Goal: Task Accomplishment & Management: Complete application form

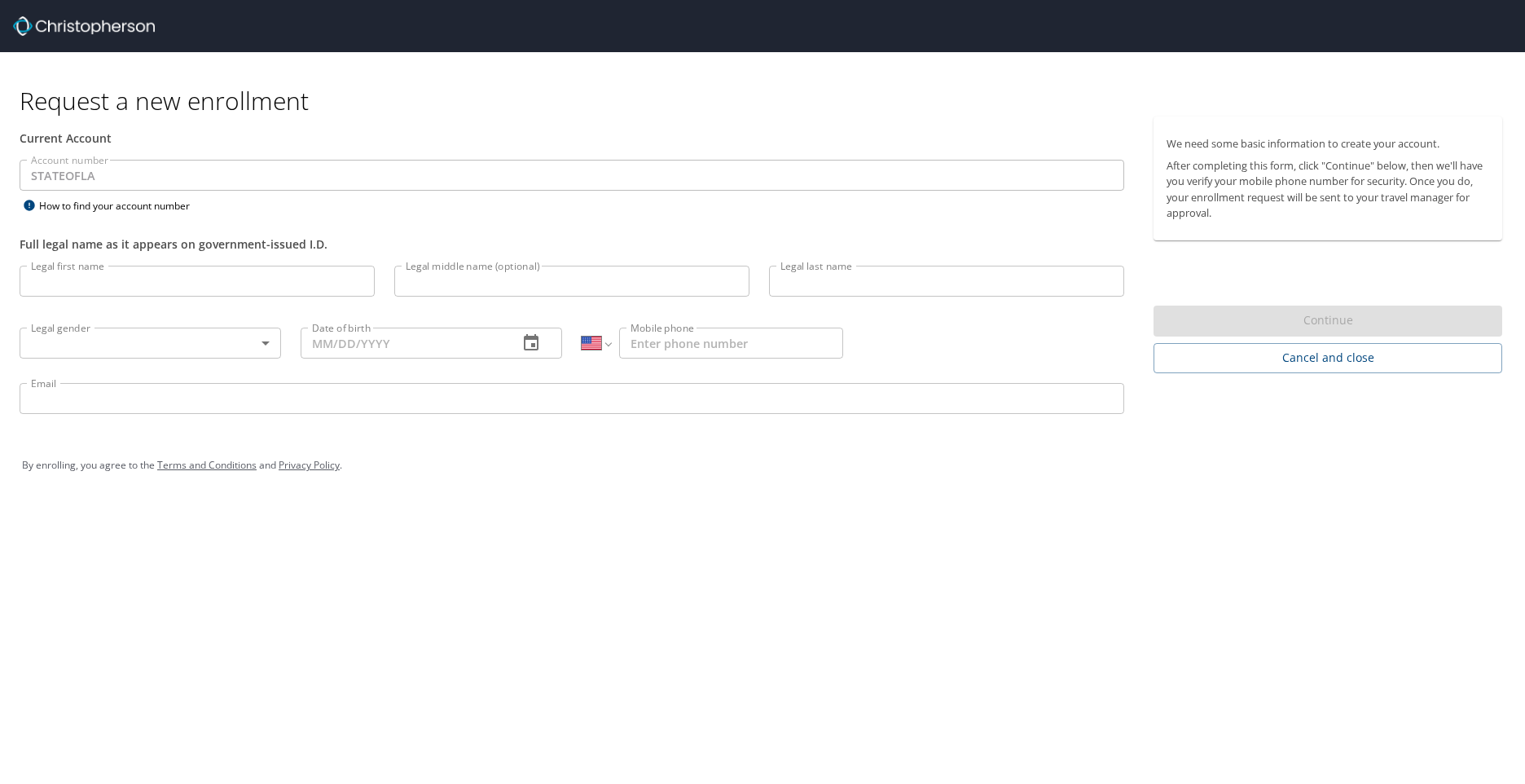
select select "US"
click at [165, 284] on input "Legal first name" at bounding box center [197, 280] width 355 height 31
type input "Charmaine"
type input "[PERSON_NAME]"
type input "[DATE]"
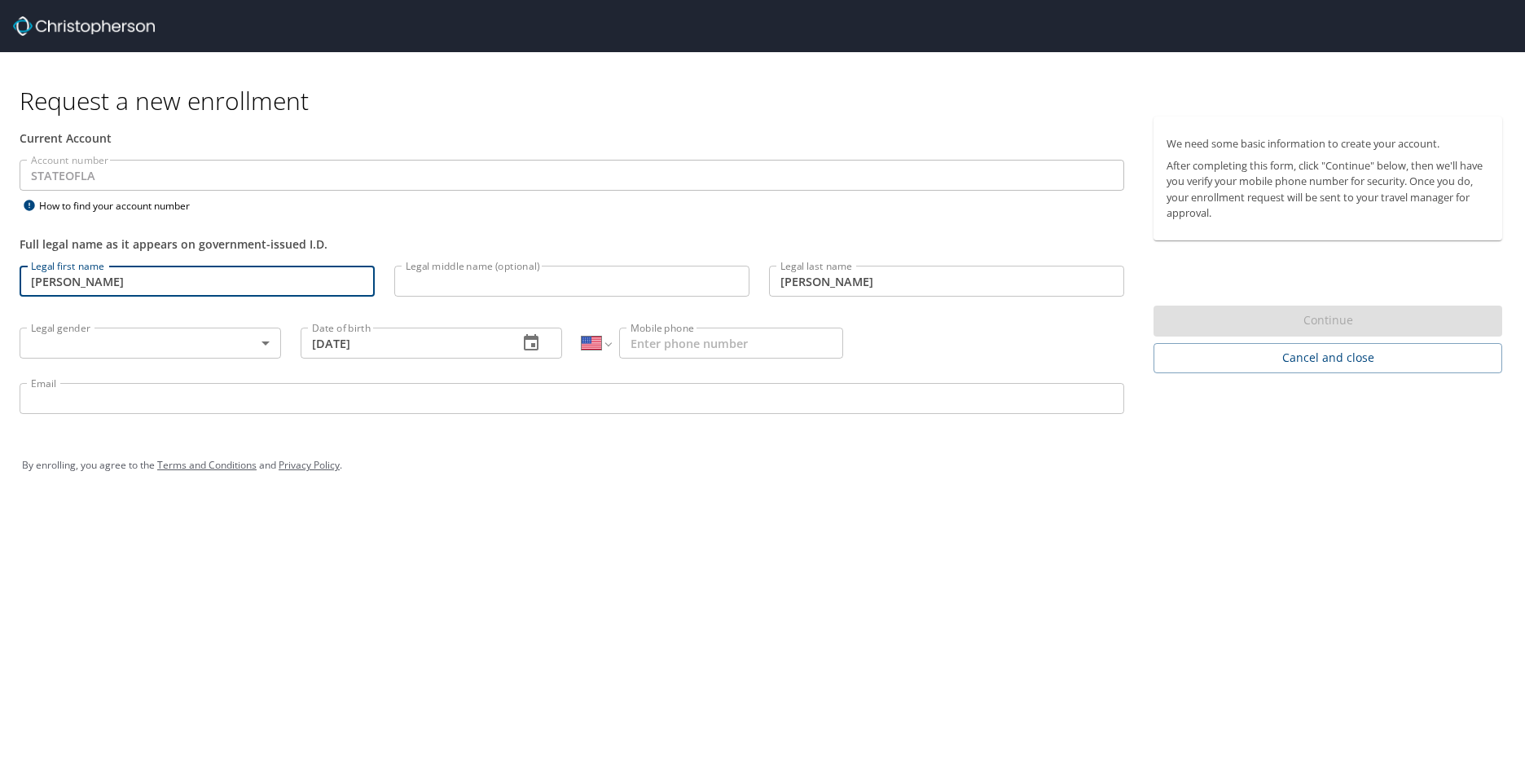
type input "[EMAIL_ADDRESS][DOMAIN_NAME]"
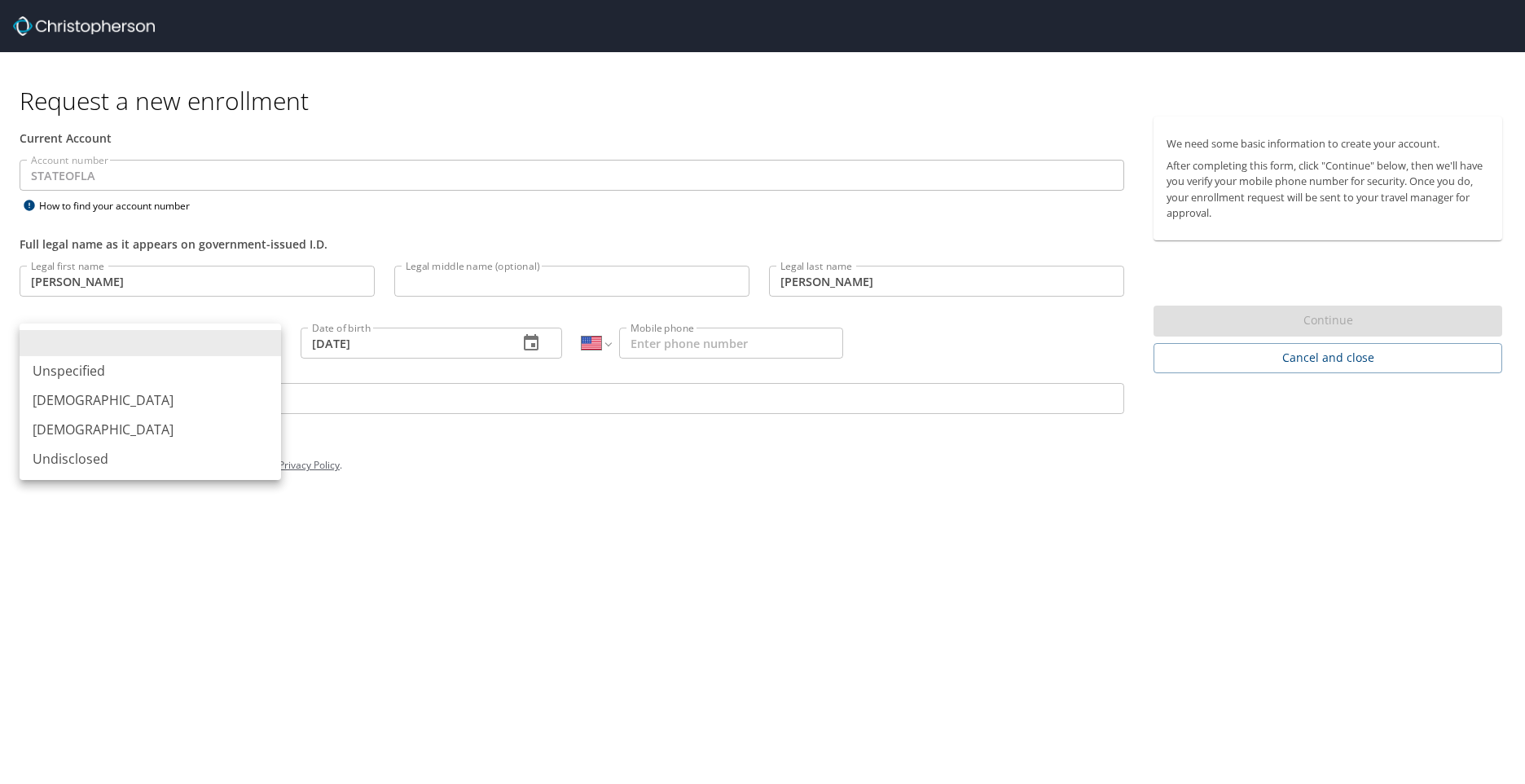
click at [170, 348] on body "Request a new enrollment Current Account Account number STATEOFLA Account numbe…" at bounding box center [762, 392] width 1525 height 784
click at [119, 427] on li "[DEMOGRAPHIC_DATA]" at bounding box center [151, 429] width 262 height 29
type input "[DEMOGRAPHIC_DATA]"
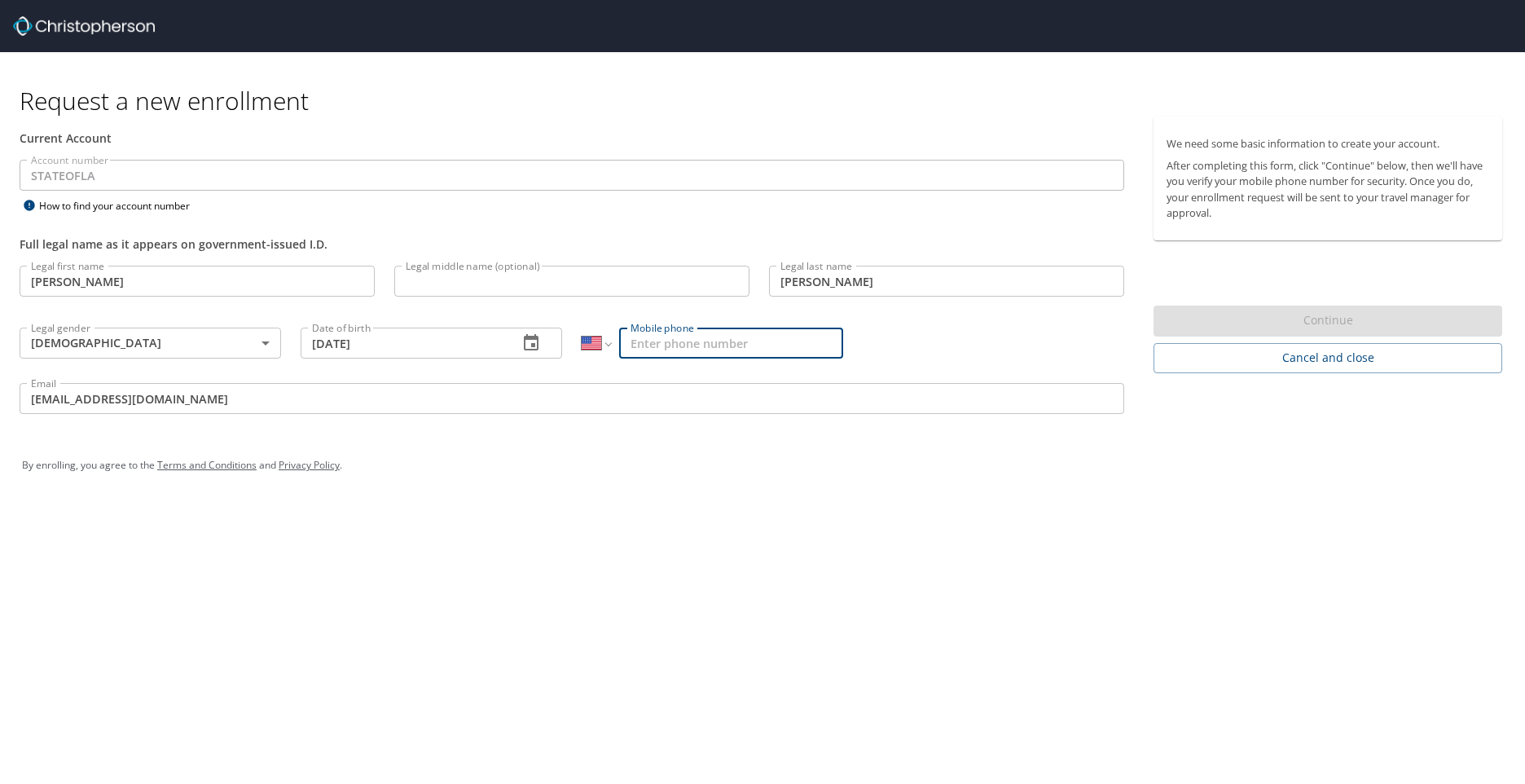
click at [721, 345] on input "Mobile phone" at bounding box center [731, 343] width 224 height 31
type input "[PHONE_NUMBER]"
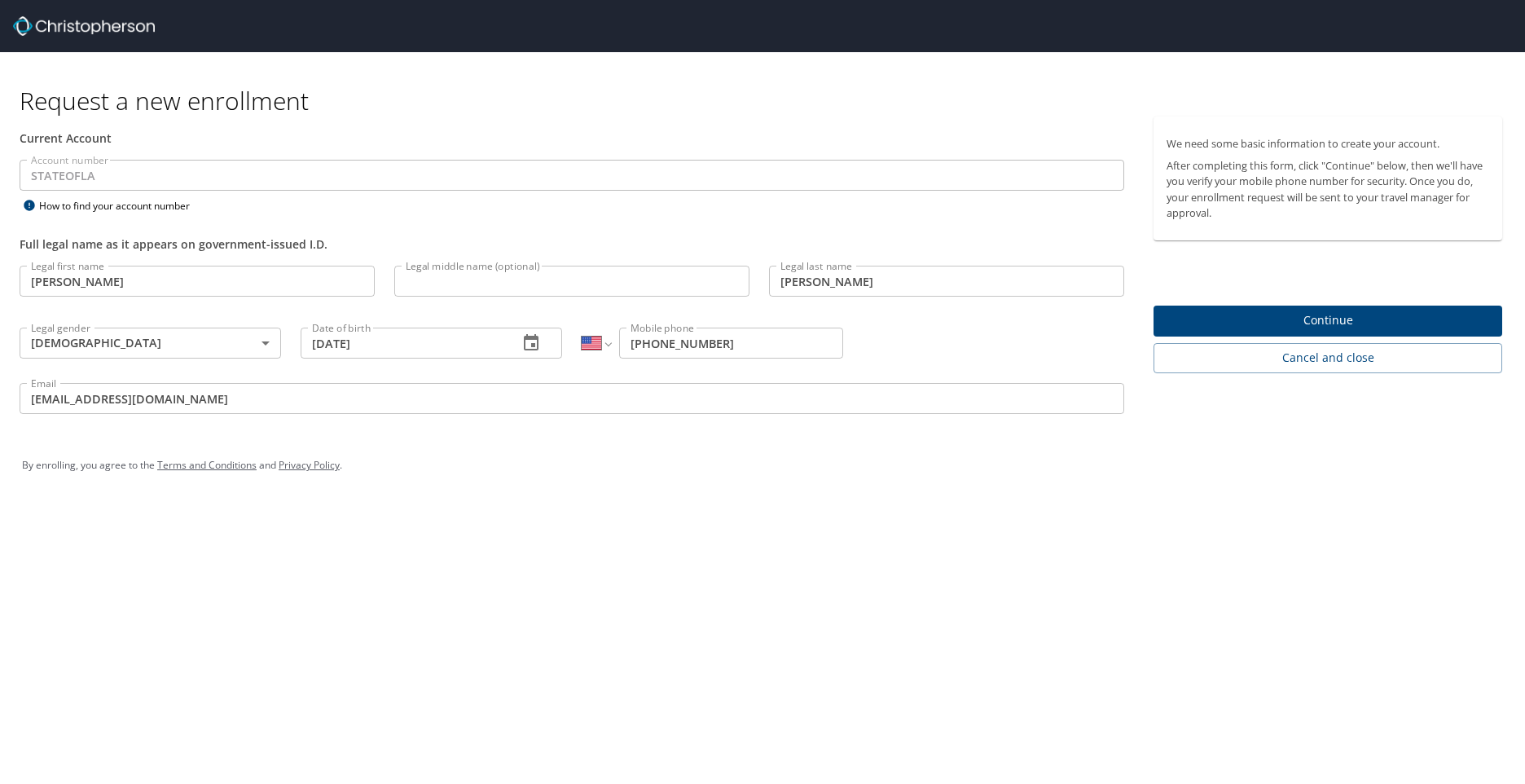
click at [786, 629] on div "Request a new enrollment Current Account Account number STATEOFLA Account numbe…" at bounding box center [762, 392] width 1525 height 784
click at [1333, 318] on span "Continue" at bounding box center [1328, 320] width 323 height 20
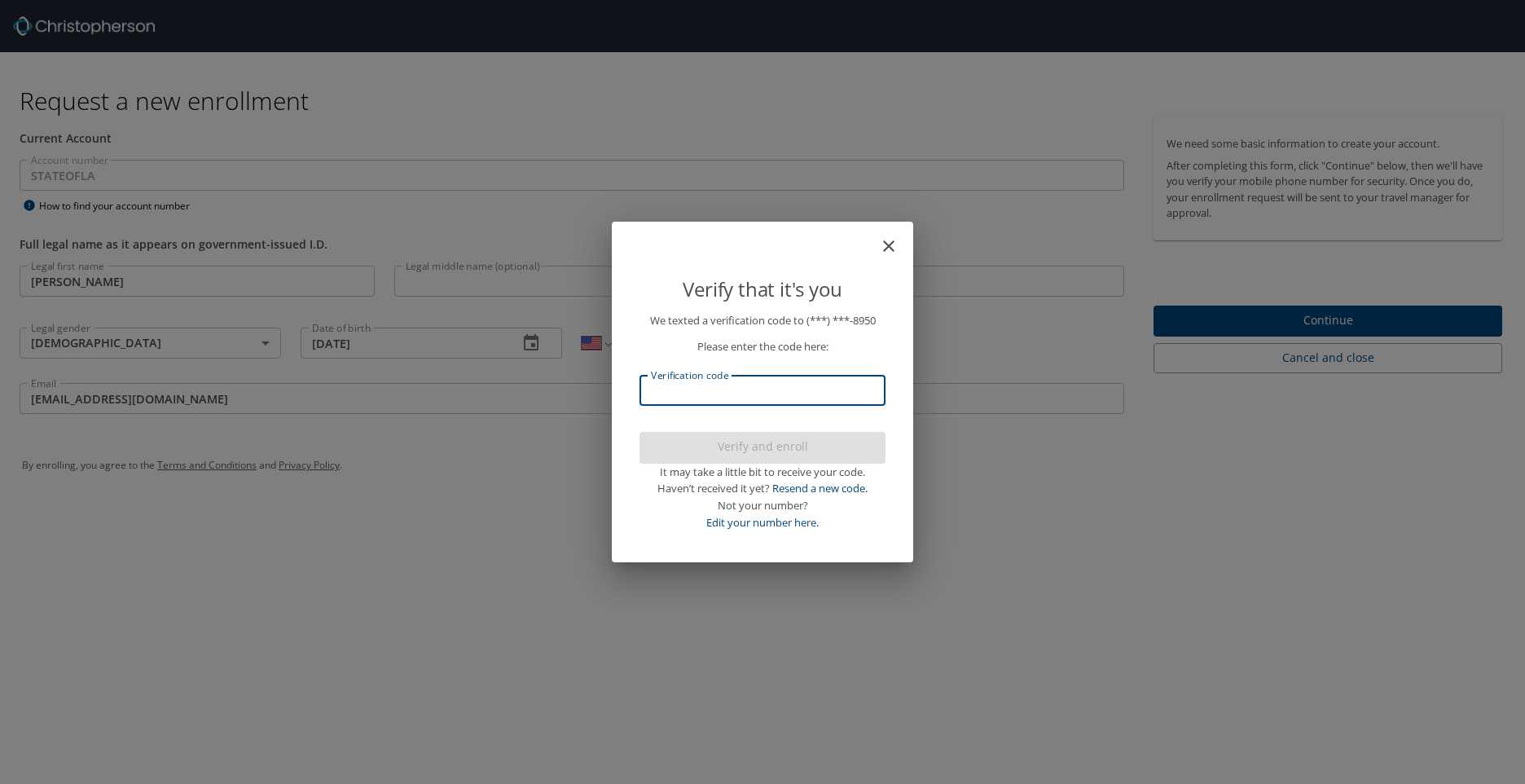
click at [723, 396] on input "Verification code" at bounding box center [762, 390] width 246 height 31
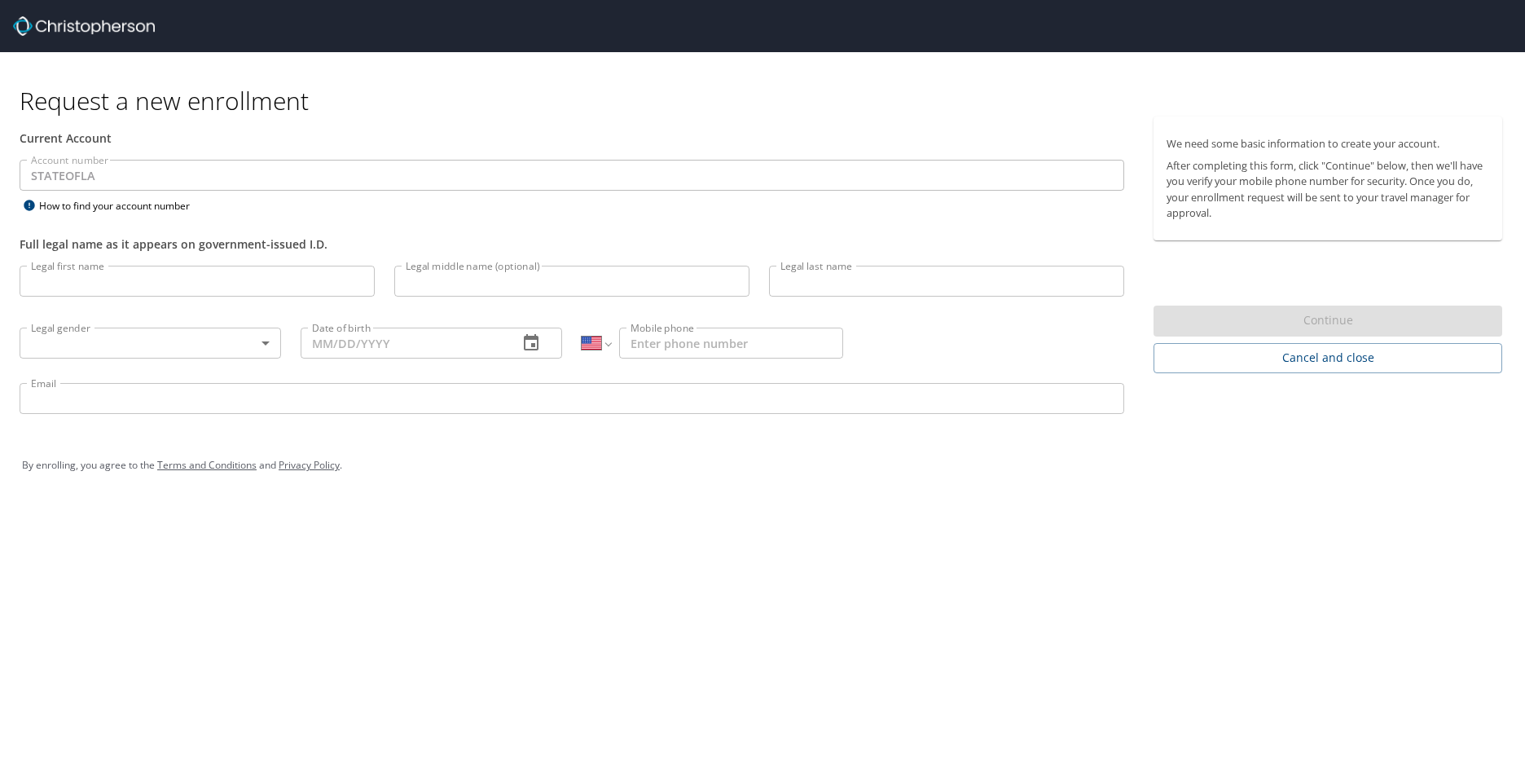
select select "US"
click at [131, 279] on input "Legal first name" at bounding box center [197, 280] width 355 height 31
type input "[PERSON_NAME]"
type input "[DEMOGRAPHIC_DATA]"
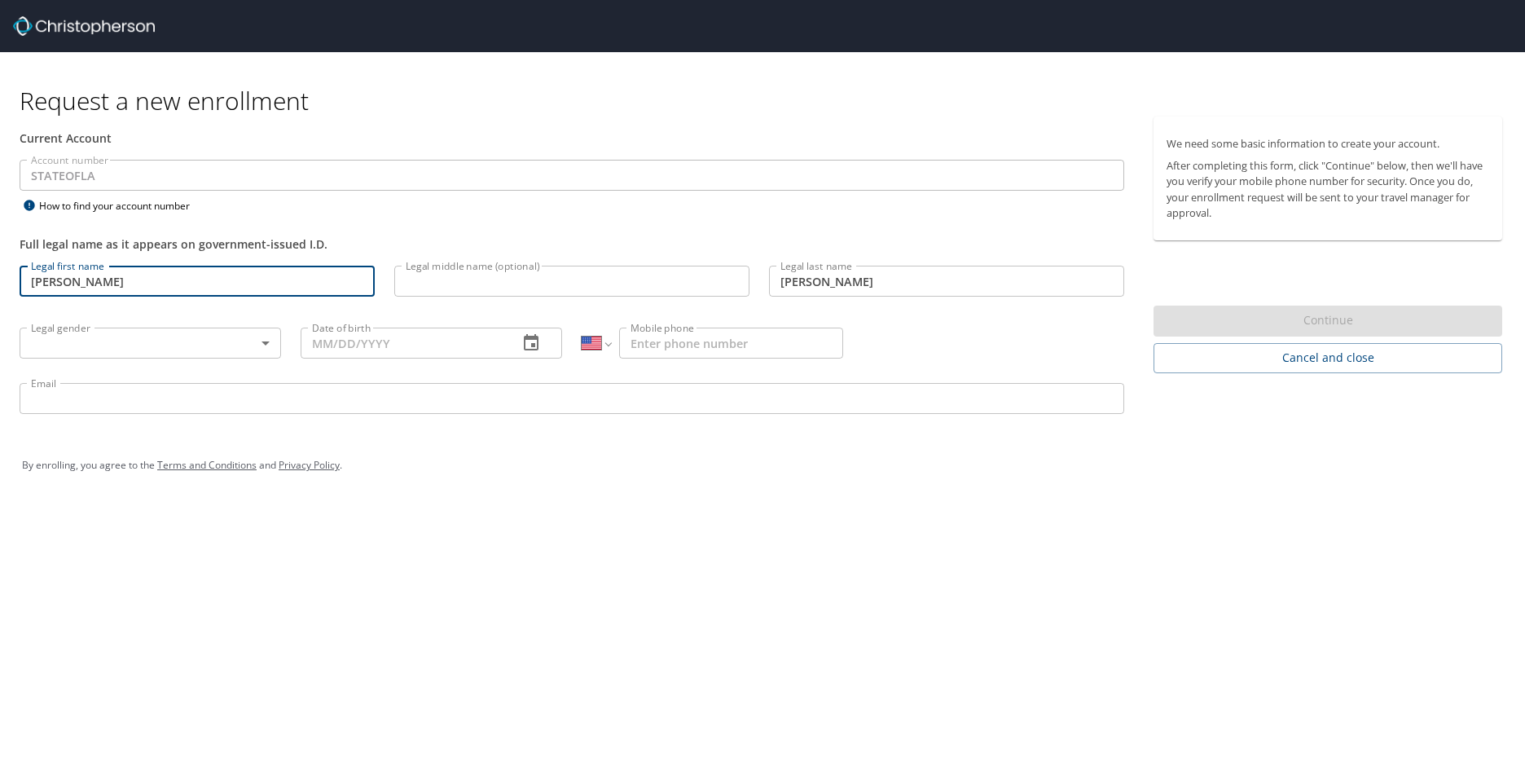
type input "[DATE]"
type input "[PHONE_NUMBER]"
type input "[EMAIL_ADDRESS][DOMAIN_NAME]"
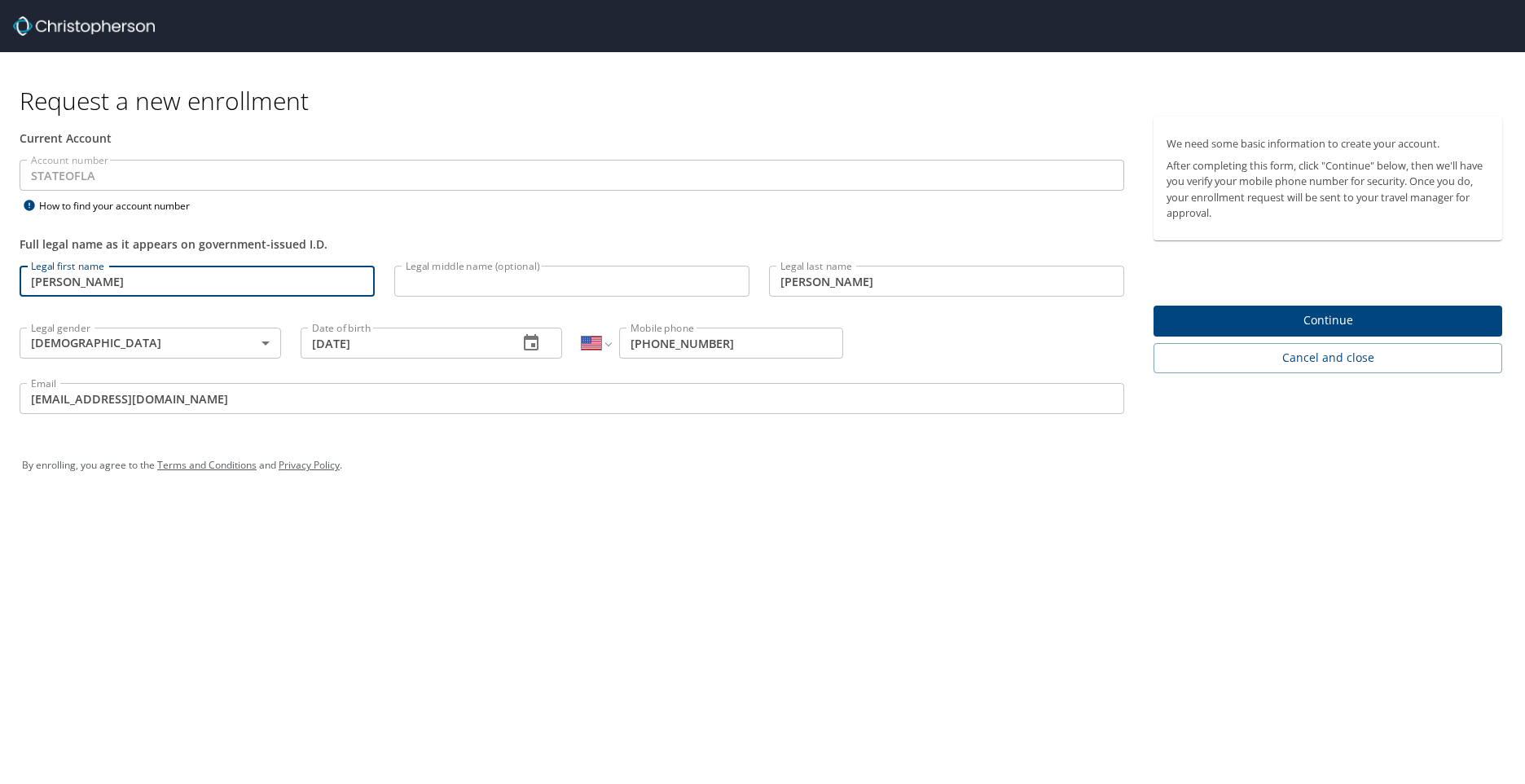
click at [1320, 320] on span "Continue" at bounding box center [1328, 320] width 323 height 20
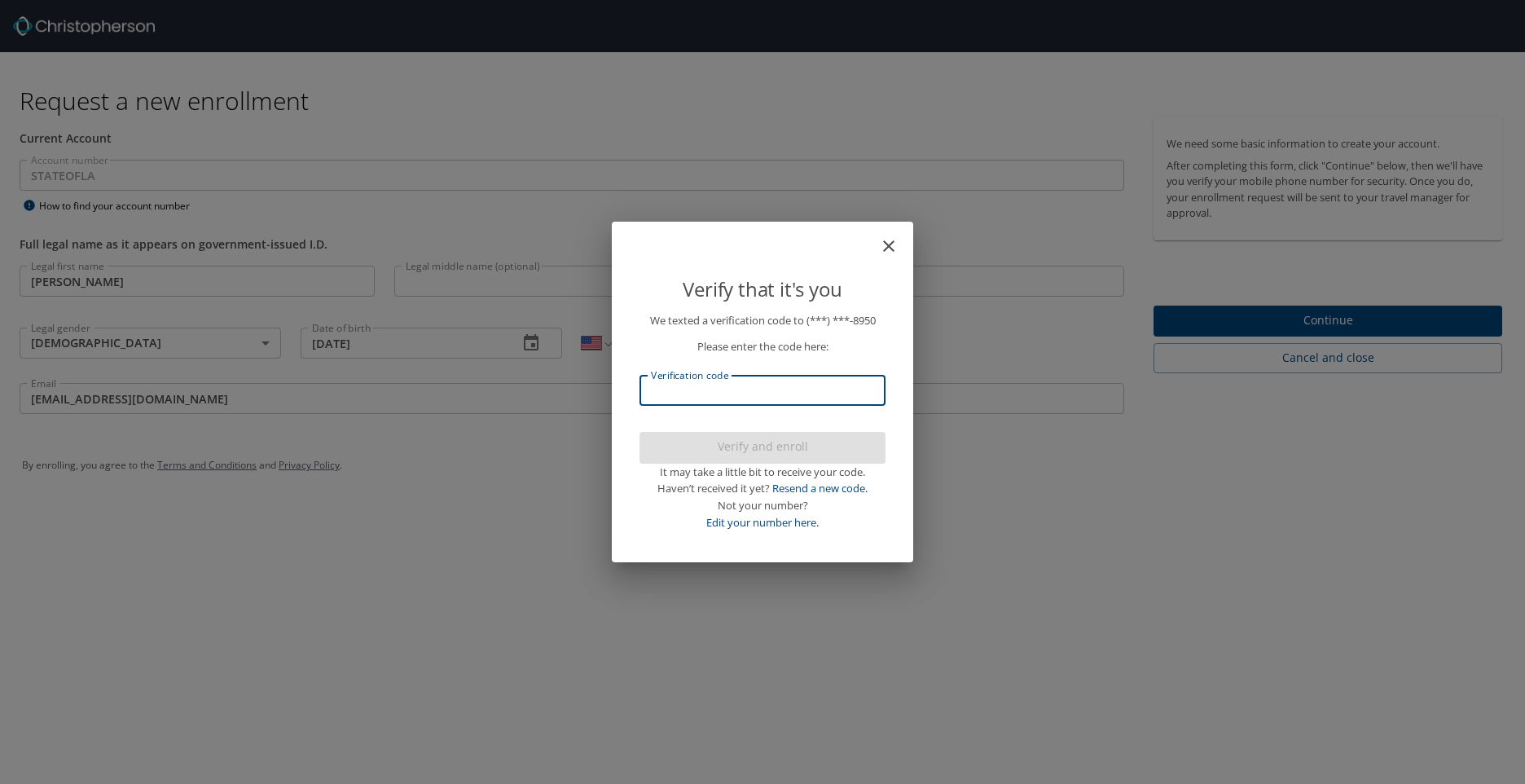
click at [684, 393] on input "Verification code" at bounding box center [762, 390] width 246 height 31
type input "724203"
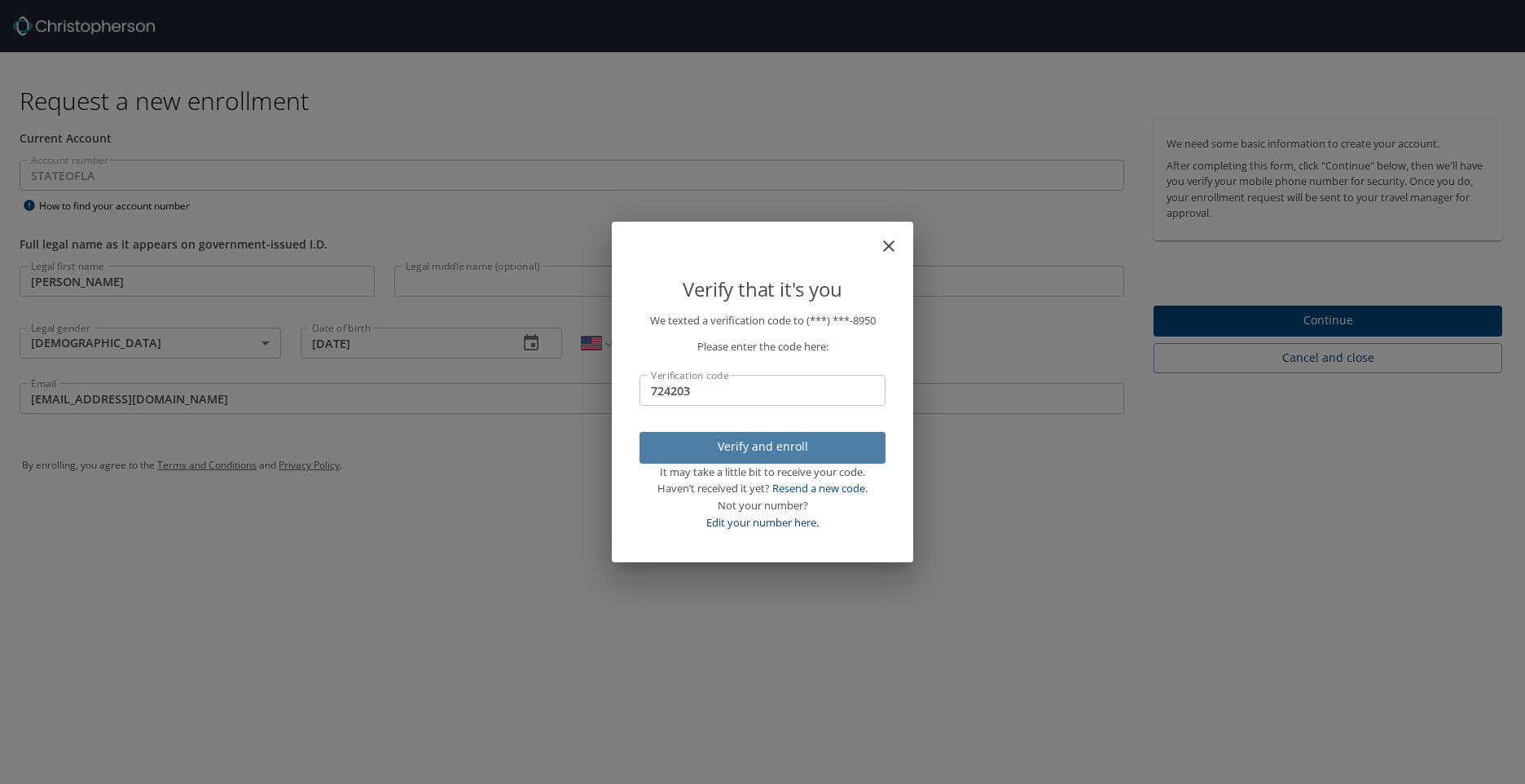
click at [765, 451] on span "Verify and enroll" at bounding box center [762, 446] width 220 height 20
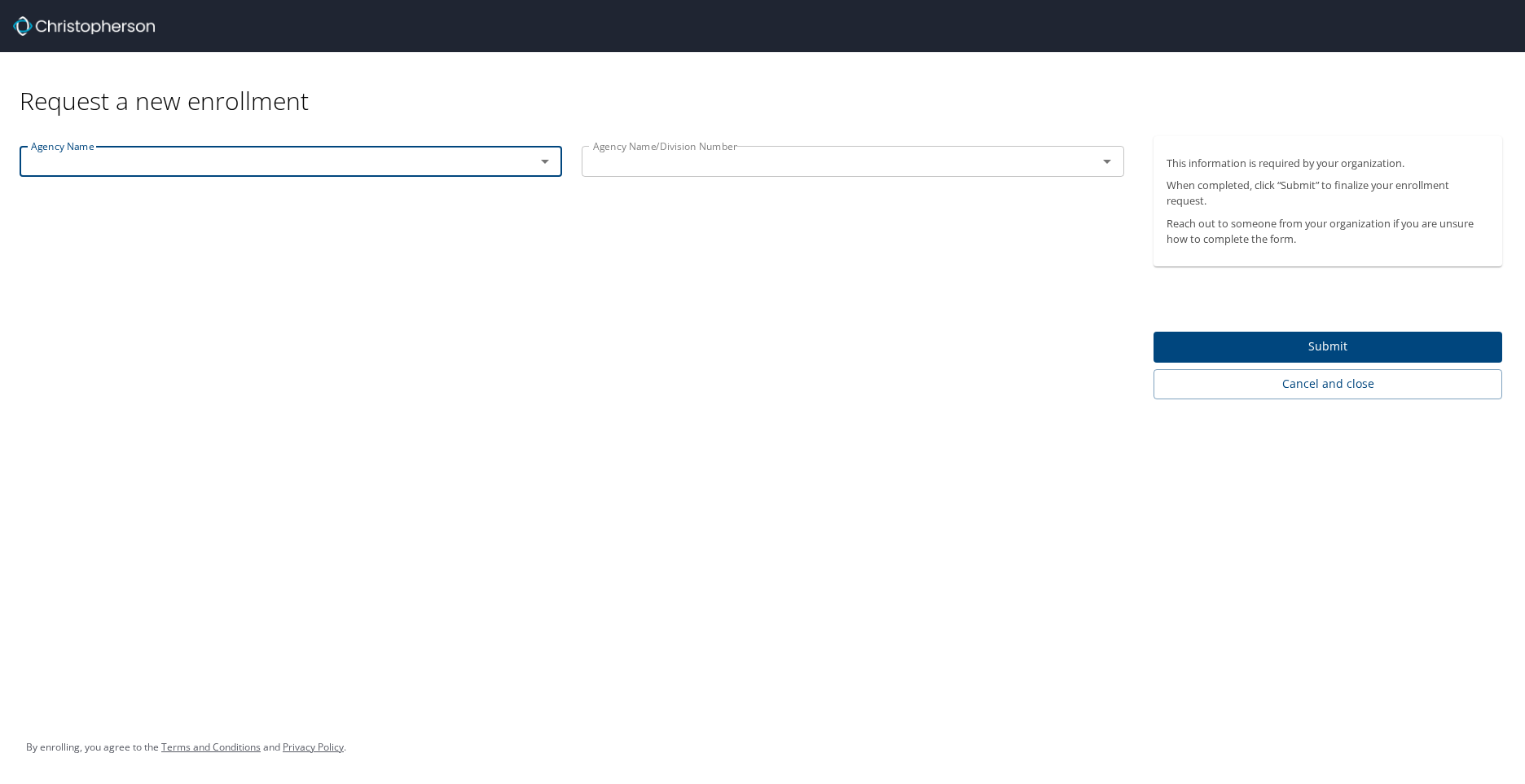
click at [544, 162] on icon "Open" at bounding box center [545, 161] width 8 height 4
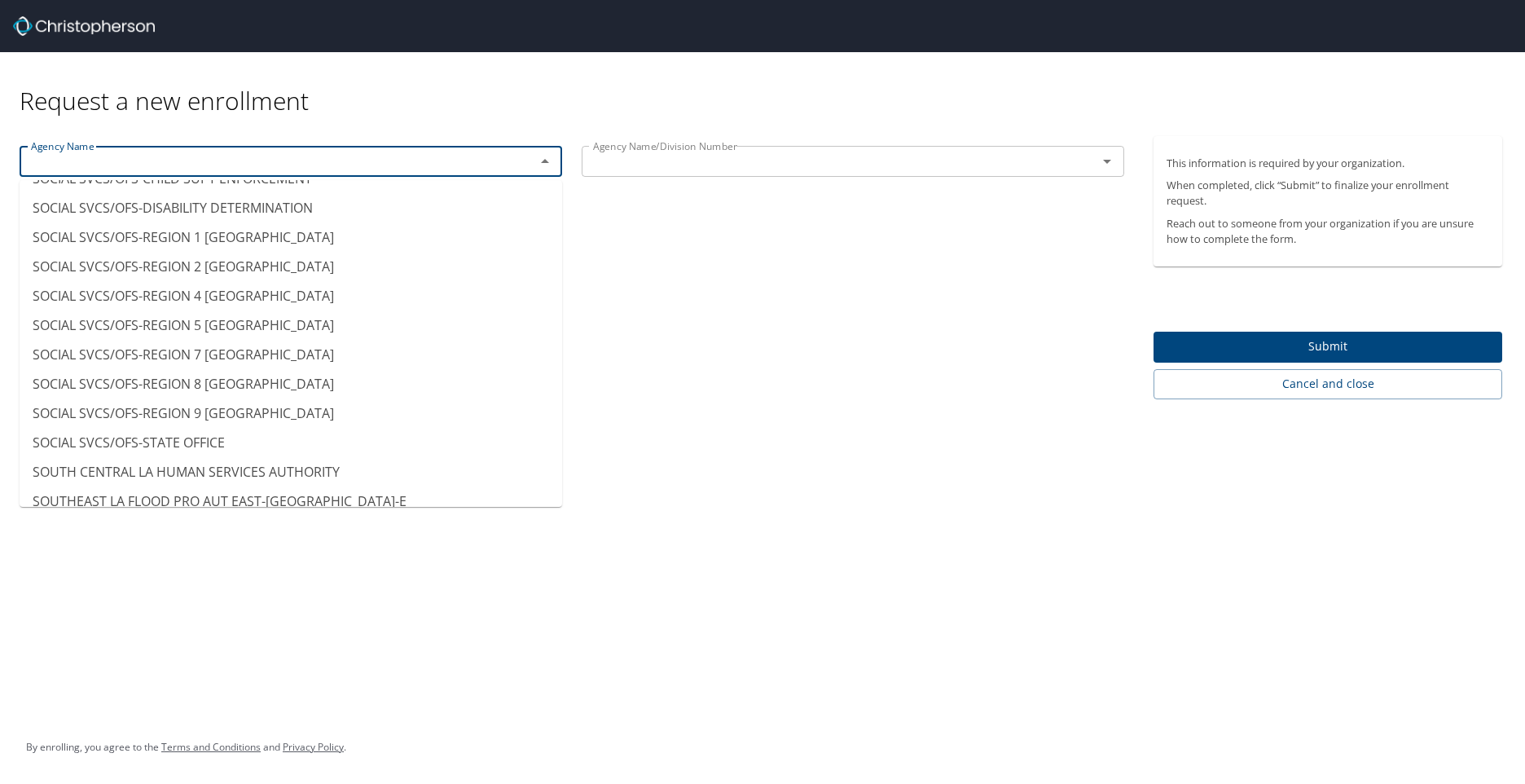
scroll to position [12262, 0]
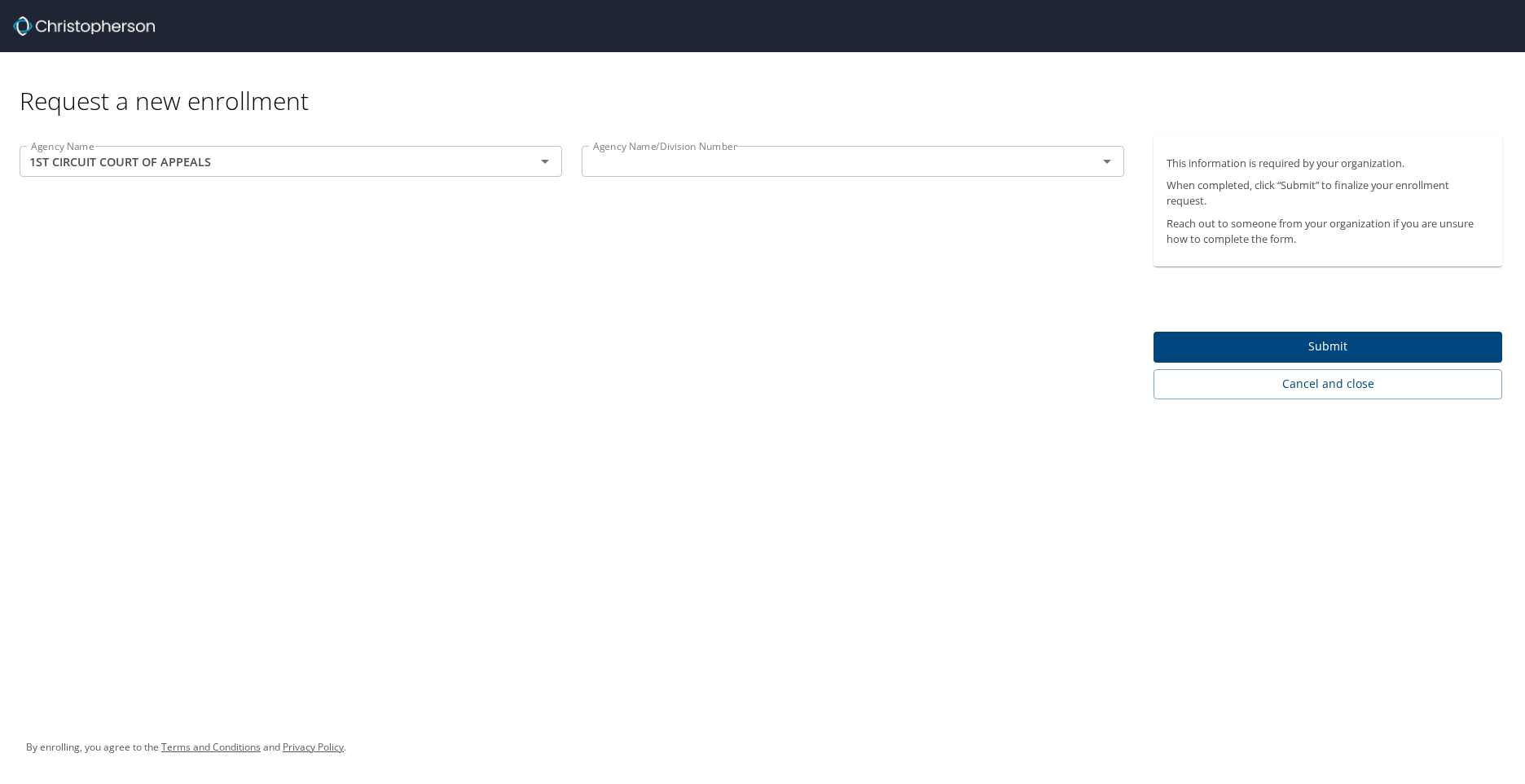
drag, startPoint x: 590, startPoint y: 389, endPoint x: 592, endPoint y: 343, distance: 46.0
click at [592, 343] on div "Agency Name 1ST CIRCUIT COURT OF APPEALS Agency Name Agency Name/Division Numbe…" at bounding box center [572, 268] width 1144 height 263
click at [548, 161] on icon "Open" at bounding box center [545, 161] width 20 height 20
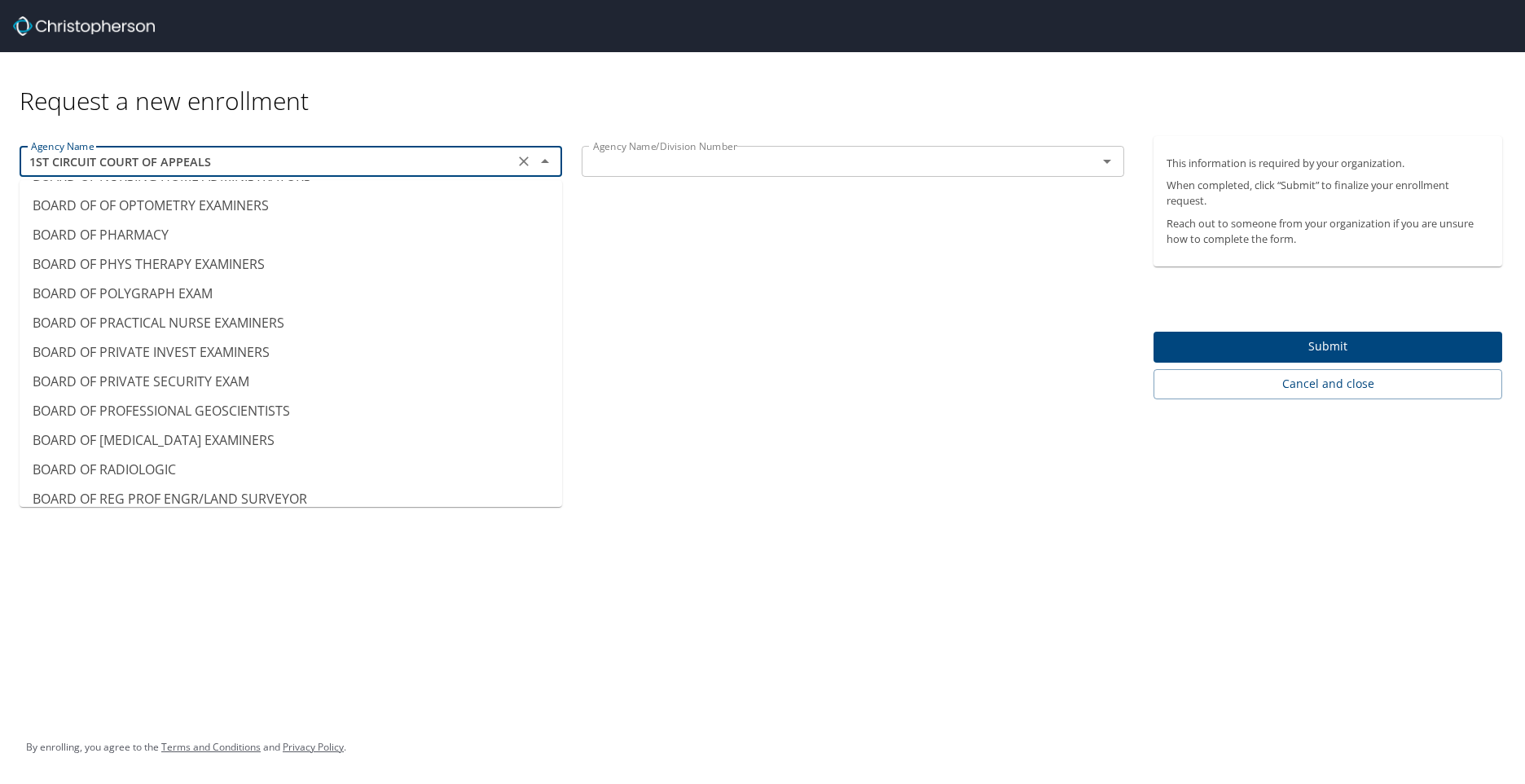
scroll to position [858, 0]
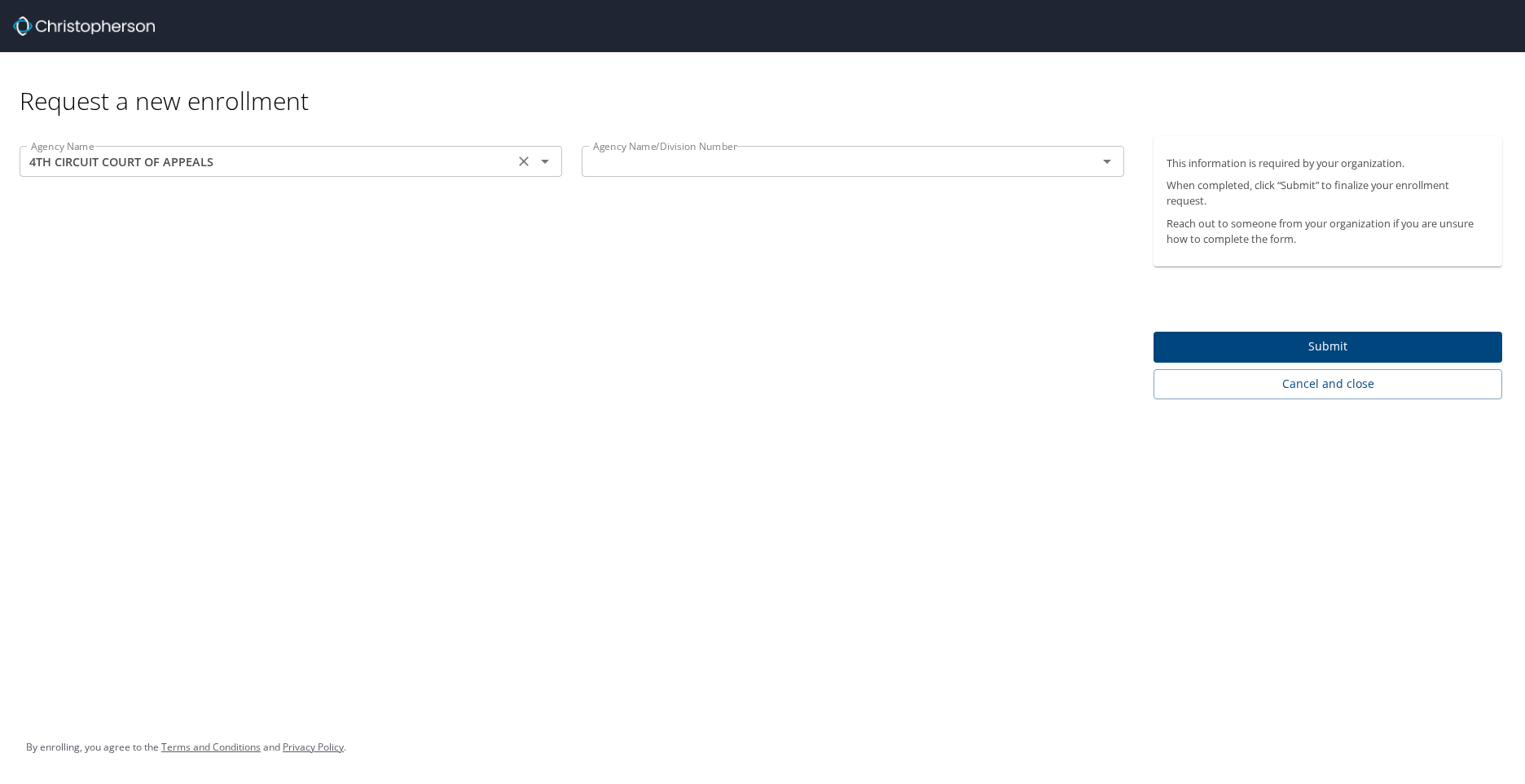
click at [267, 166] on input "4TH CIRCUIT COURT OF APPEALS" at bounding box center [266, 160] width 485 height 21
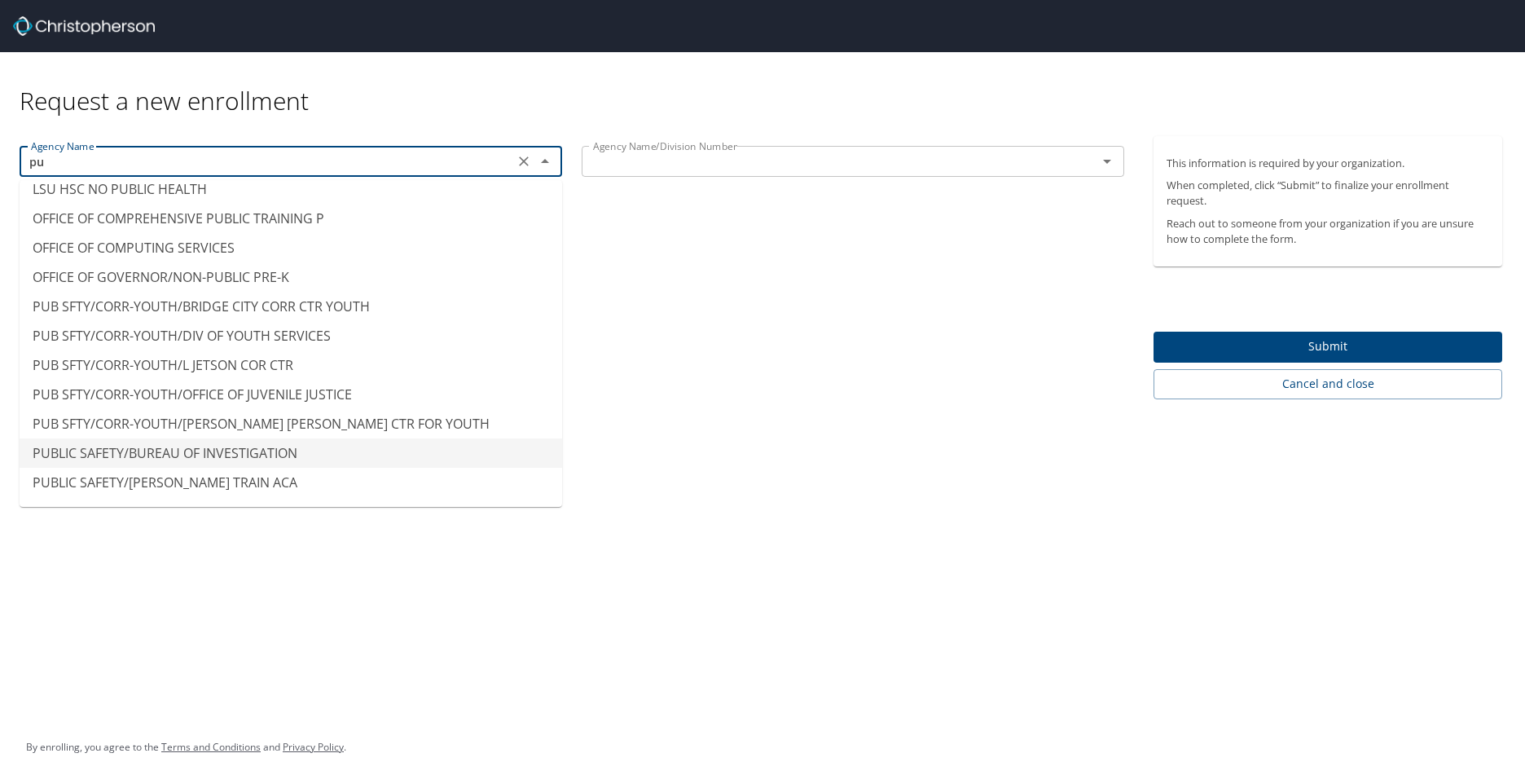
scroll to position [131, 0]
click at [266, 390] on li "PUB SFTY/CORR-YOUTH/OFFICE OF JUVENILE JUSTICE" at bounding box center [291, 393] width 543 height 29
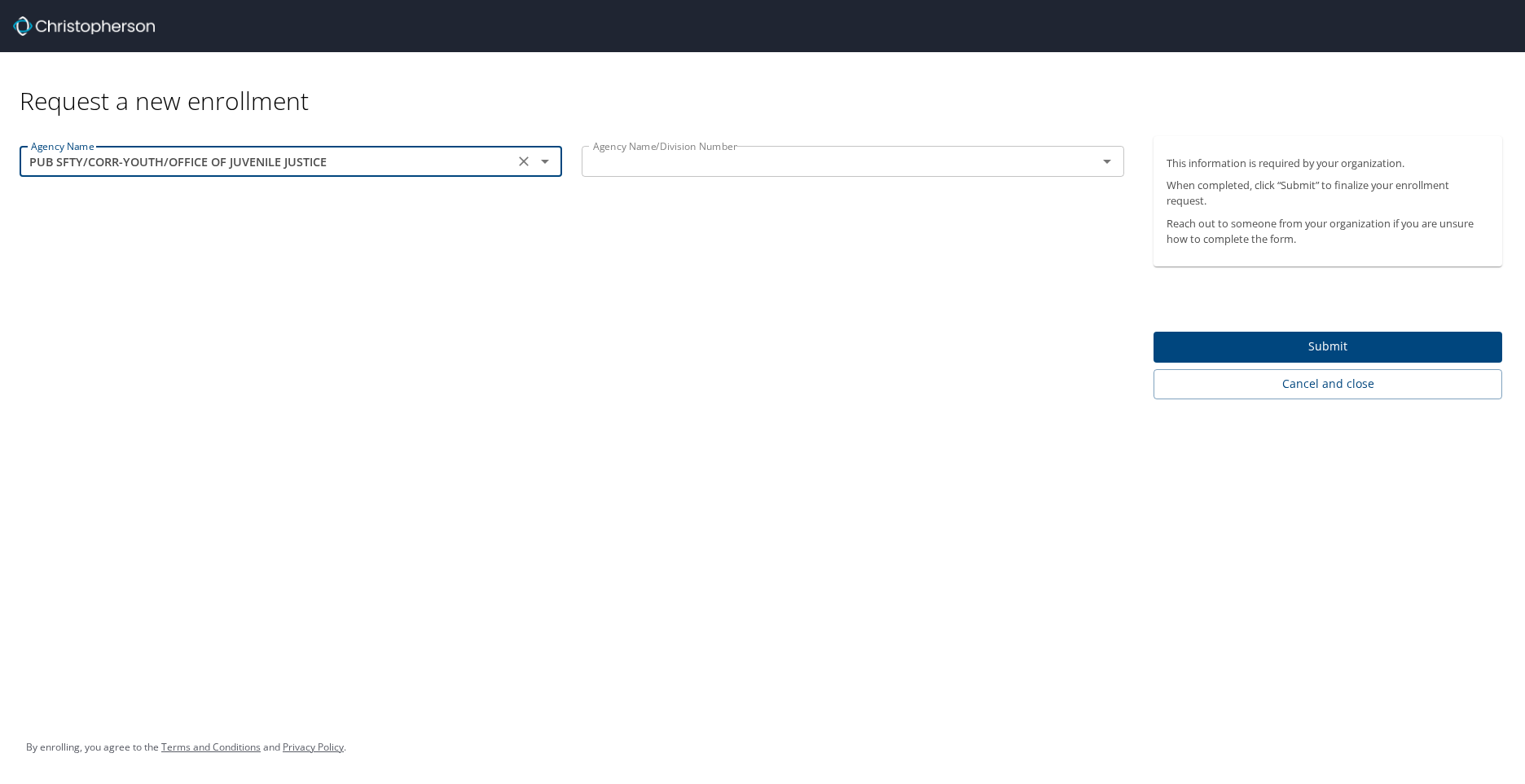
click at [1107, 165] on icon "Open" at bounding box center [1108, 161] width 20 height 20
type input "PUB SFTY/CORR-YOUTH/OFFICE OF JUVENILE JUSTICE"
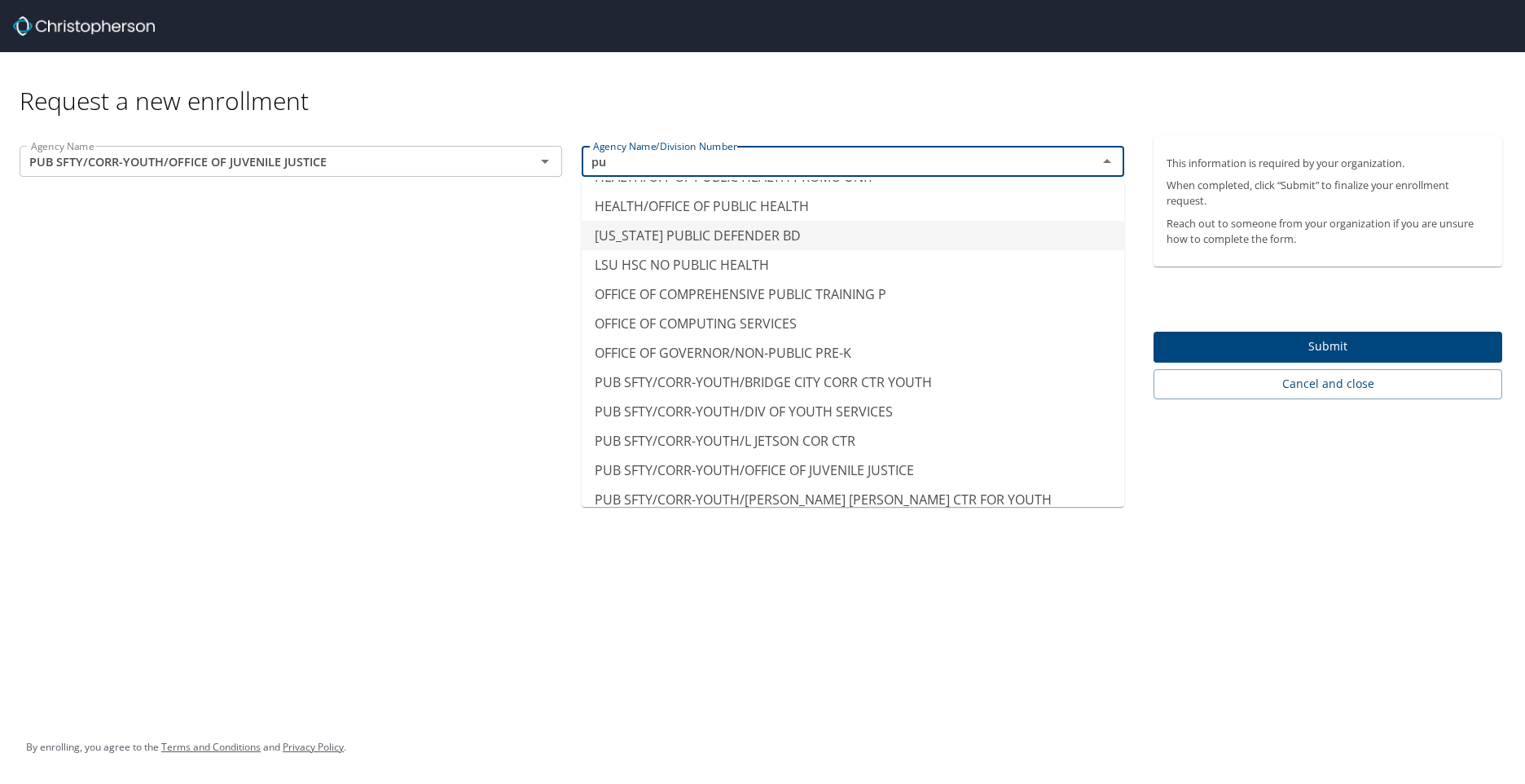
scroll to position [61, 0]
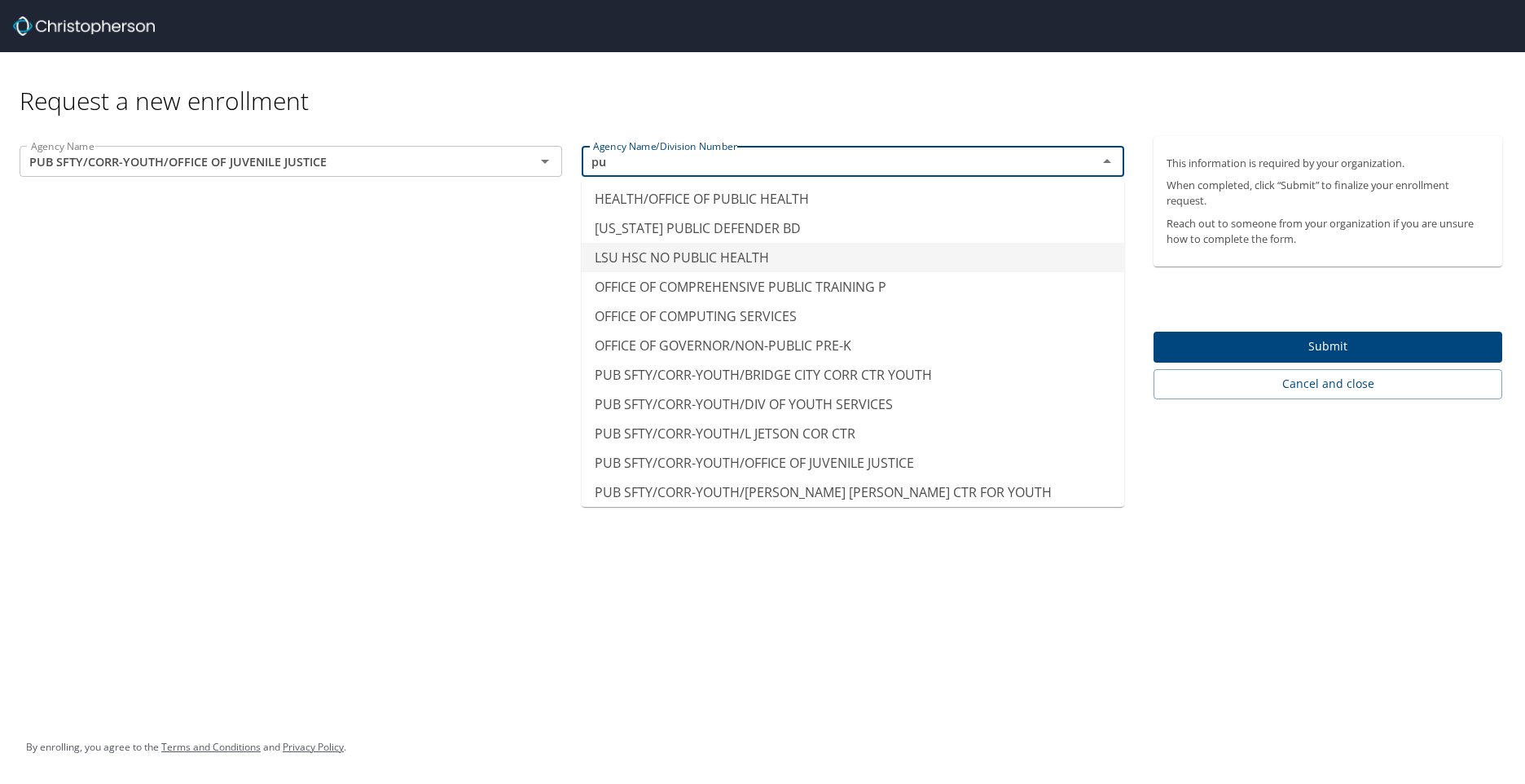
click at [1110, 260] on li "LSU HSC NO PUBLIC HEALTH" at bounding box center [853, 257] width 543 height 29
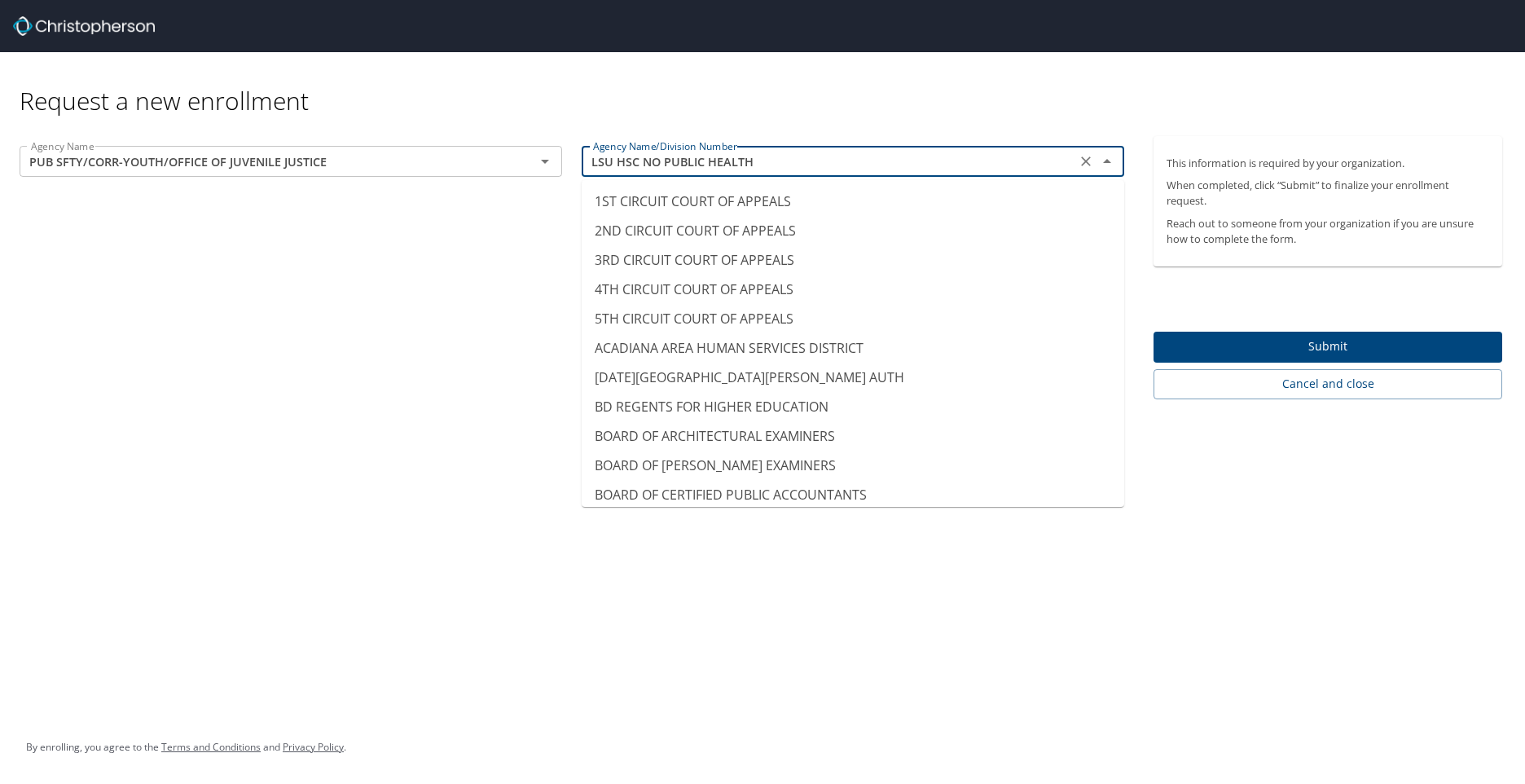
scroll to position [7718, 0]
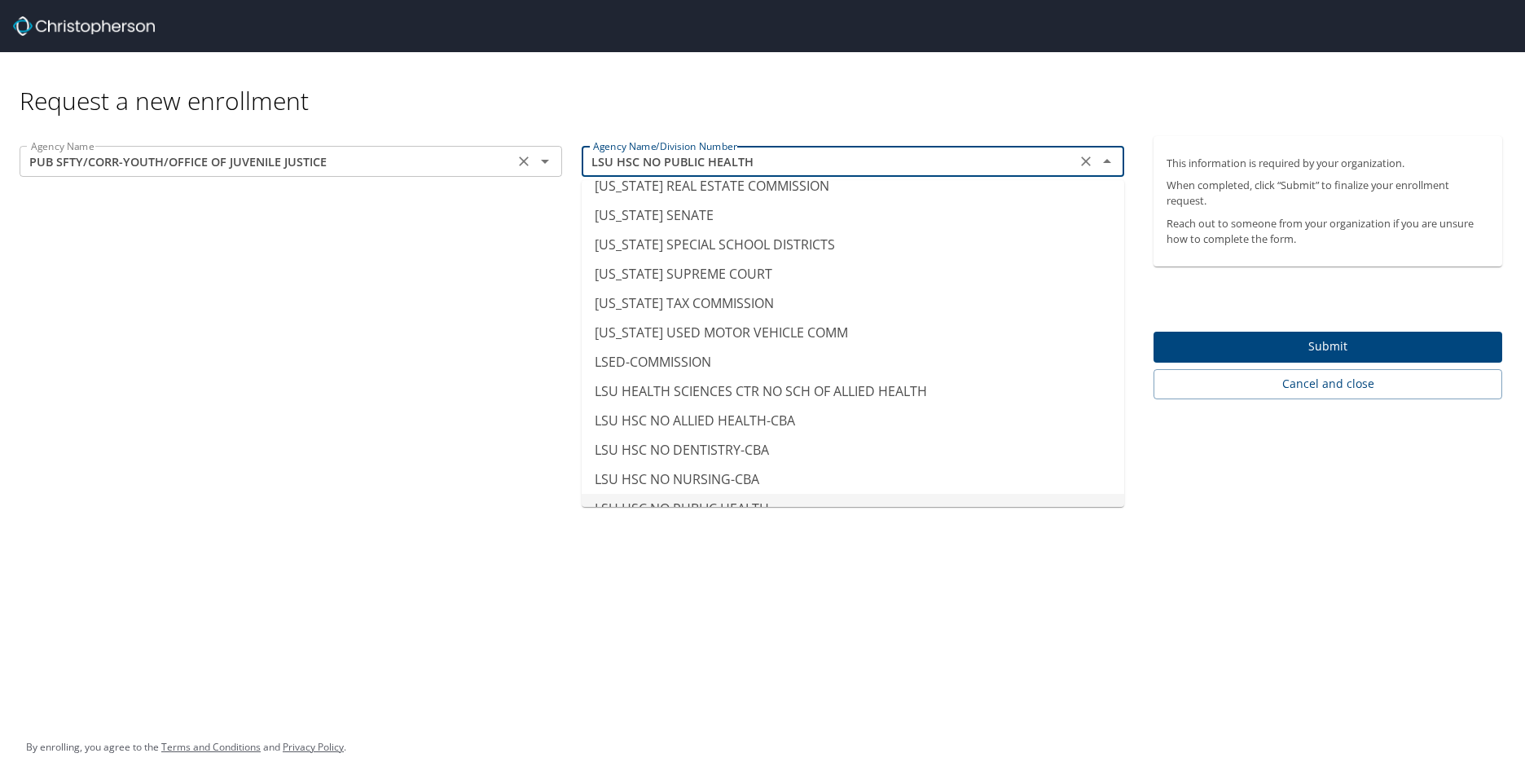
drag, startPoint x: 784, startPoint y: 162, endPoint x: 473, endPoint y: 162, distance: 311.0
click at [473, 162] on div "Agency Name PUB SFTY/CORR-YOUTH/OFFICE OF JUVENILE JUSTICE Agency Name Agency N…" at bounding box center [572, 164] width 1124 height 55
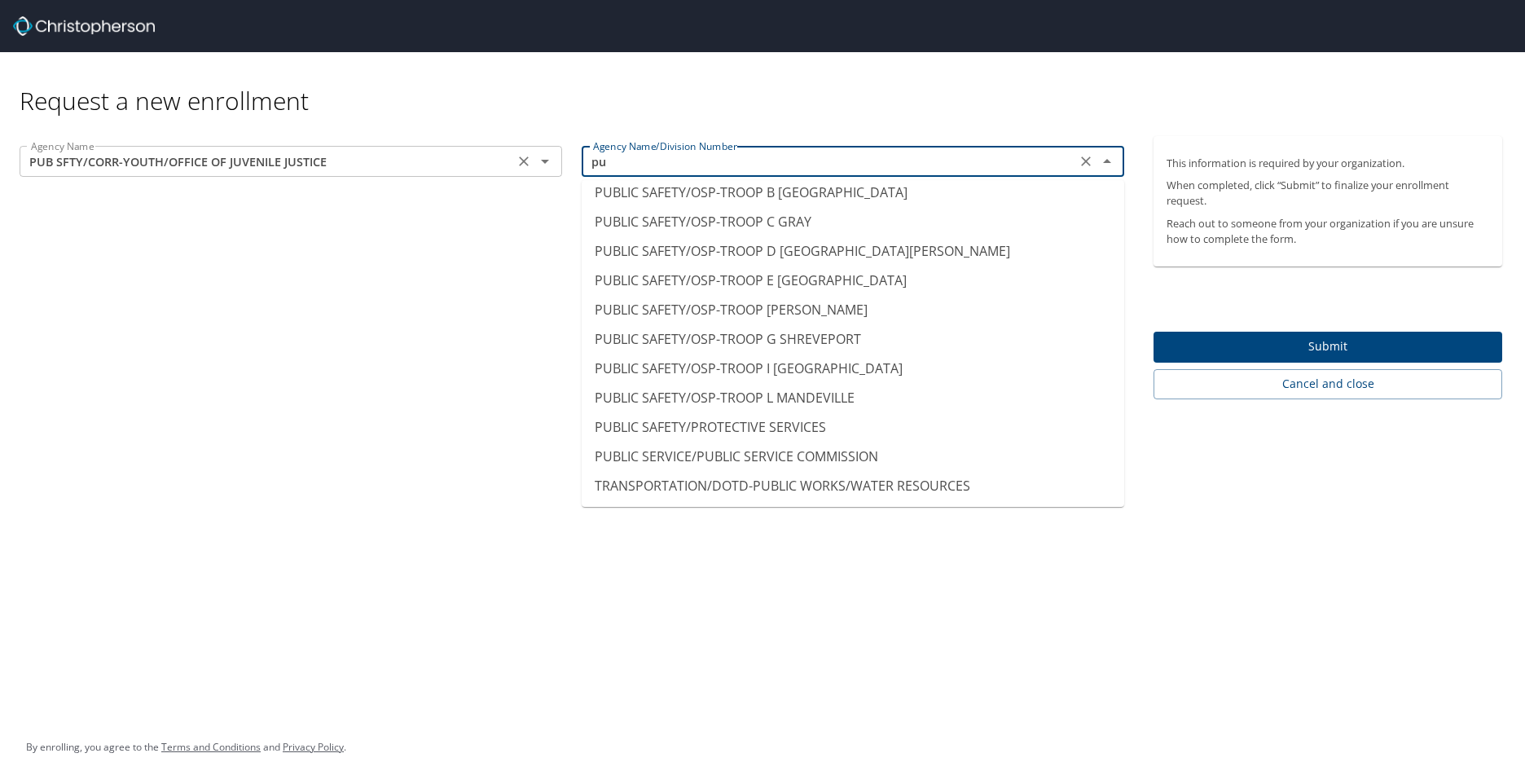
scroll to position [127, 0]
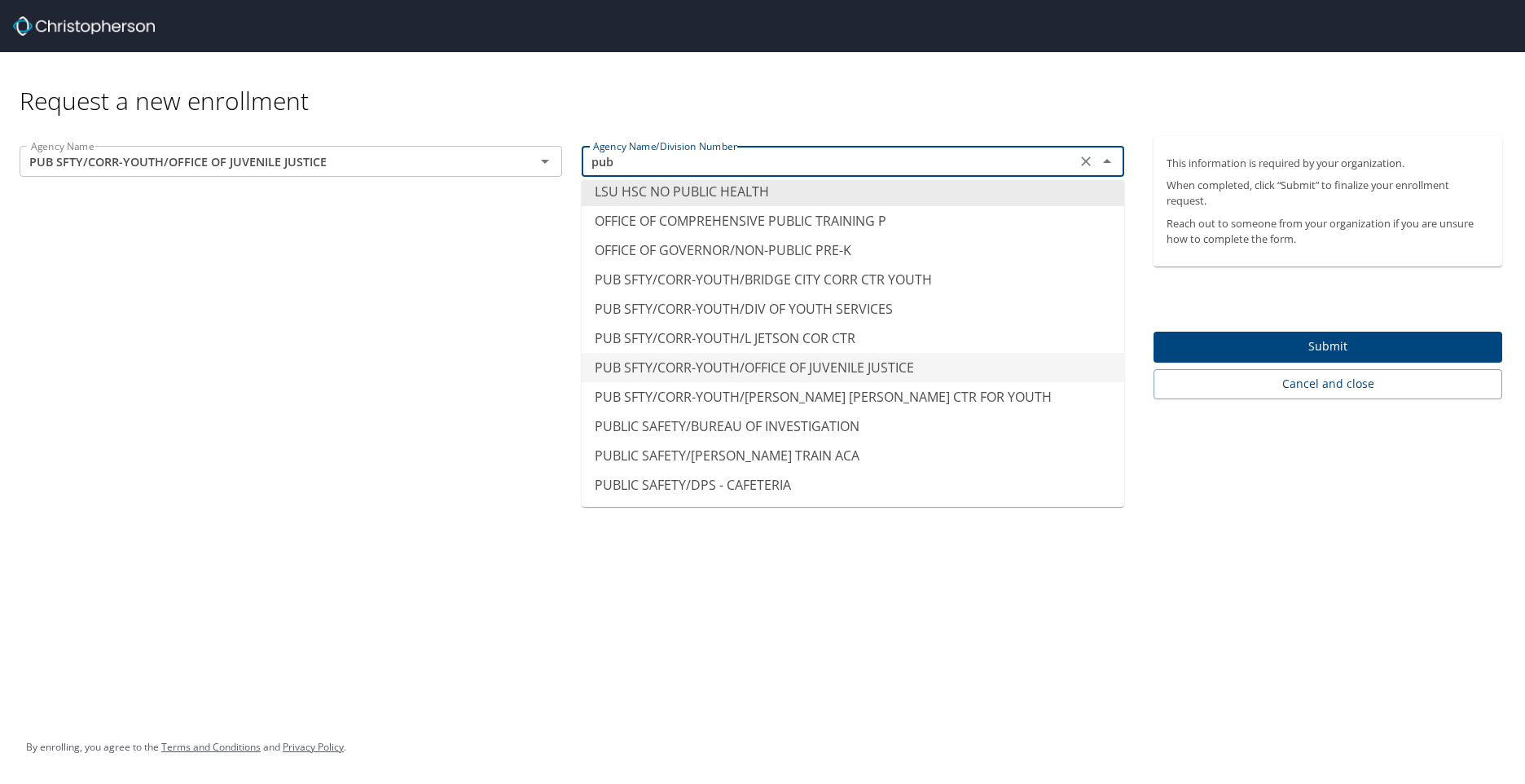
click at [845, 367] on li "PUB SFTY/CORR-YOUTH/OFFICE OF JUVENILE JUSTICE" at bounding box center [853, 367] width 543 height 29
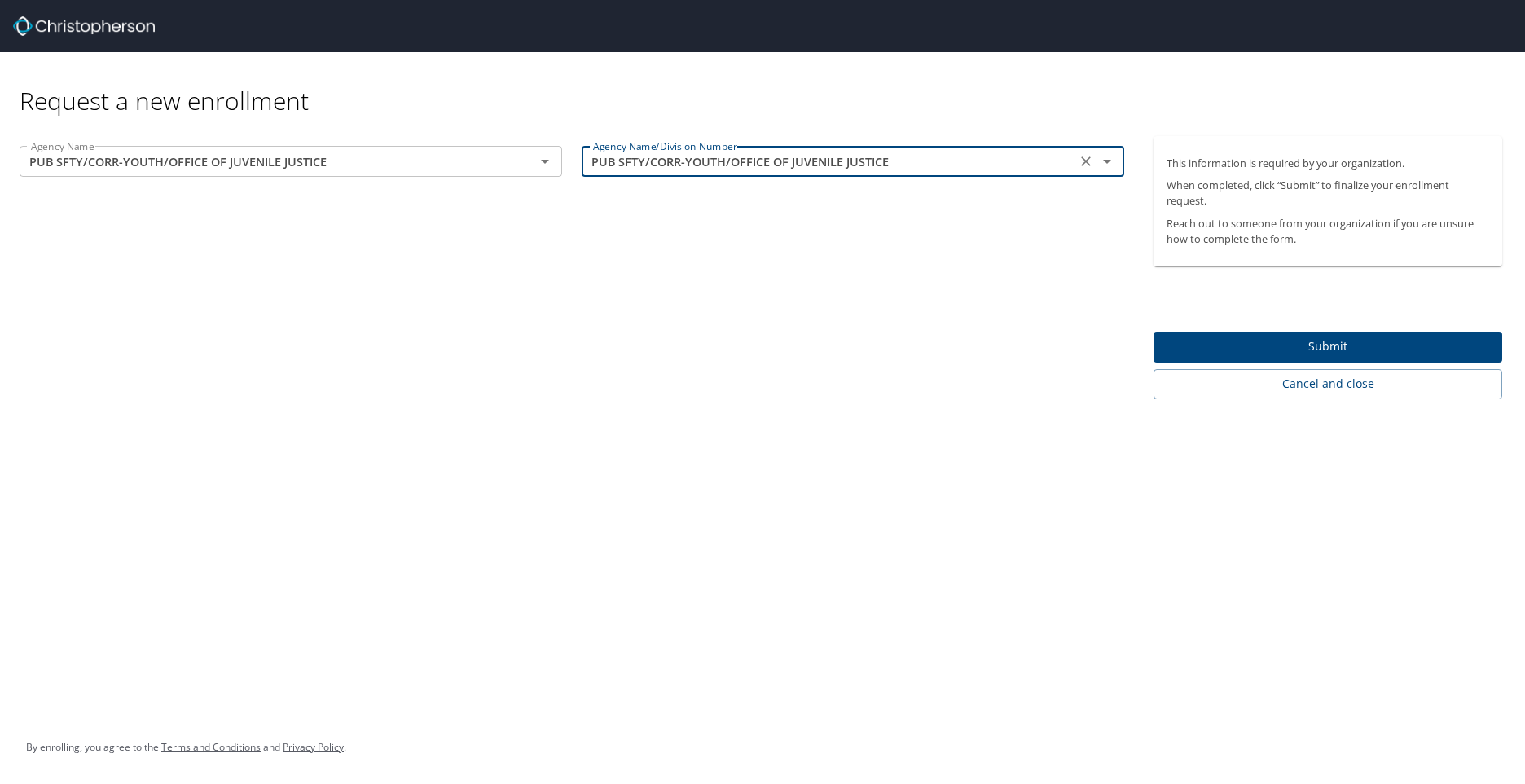
type input "PUB SFTY/CORR-YOUTH/OFFICE OF JUVENILE JUSTICE"
click at [1333, 350] on span "Submit" at bounding box center [1328, 347] width 323 height 20
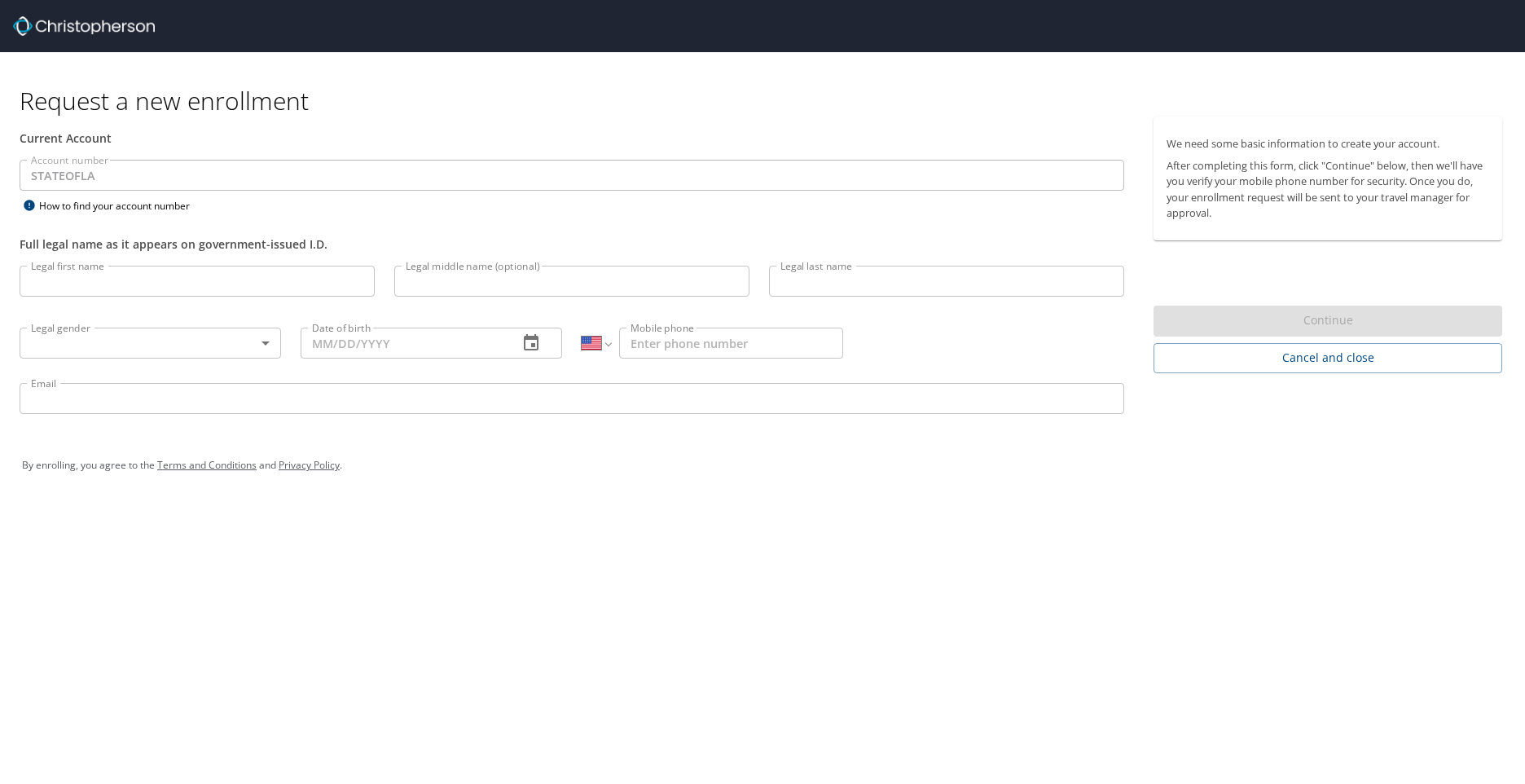
select select "US"
